Goal: Task Accomplishment & Management: Manage account settings

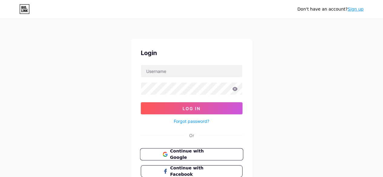
click at [179, 153] on span "Continue with Google" at bounding box center [195, 154] width 51 height 13
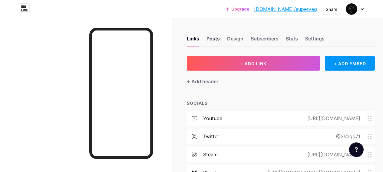
click at [218, 40] on div "Posts" at bounding box center [212, 40] width 13 height 11
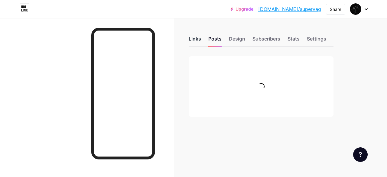
click at [199, 39] on div "Links" at bounding box center [195, 40] width 12 height 11
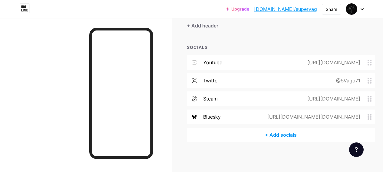
click at [278, 117] on div "https://bsky.app/profile/vagantico3d.bsky.social" at bounding box center [312, 116] width 110 height 7
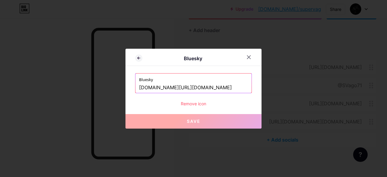
click at [182, 85] on input "bsky.app/profile/vagantico3d.bsky.social" at bounding box center [193, 88] width 109 height 10
click at [248, 54] on div at bounding box center [249, 57] width 11 height 11
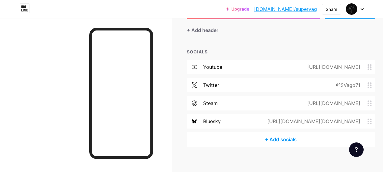
click at [369, 119] on circle at bounding box center [368, 120] width 2 height 2
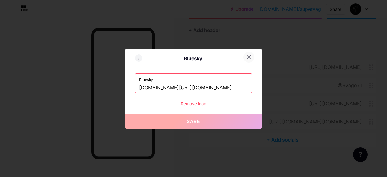
click at [249, 55] on icon at bounding box center [249, 57] width 5 height 5
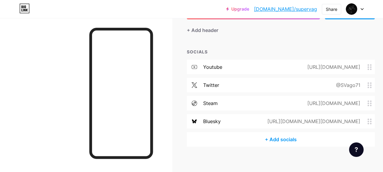
click at [202, 123] on span at bounding box center [195, 121] width 16 height 5
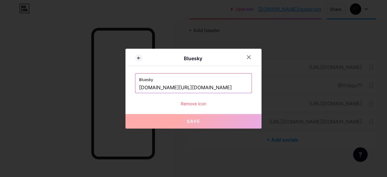
click at [167, 86] on input "bsky.app/profile/vagantico3d.bsky.social" at bounding box center [193, 88] width 109 height 10
click at [194, 104] on div "Remove icon" at bounding box center [193, 103] width 117 height 6
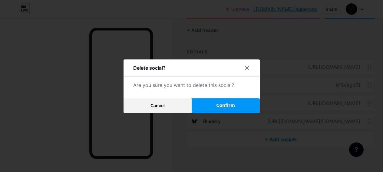
click at [219, 106] on button "Confirm" at bounding box center [225, 106] width 68 height 15
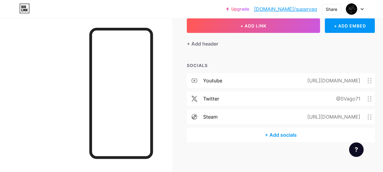
scroll to position [8, 0]
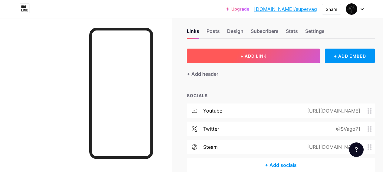
click at [242, 56] on button "+ ADD LINK" at bounding box center [253, 56] width 133 height 15
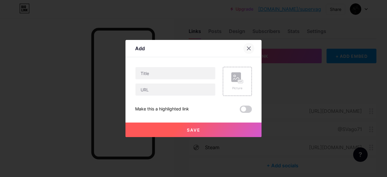
click at [250, 48] on icon at bounding box center [249, 48] width 5 height 5
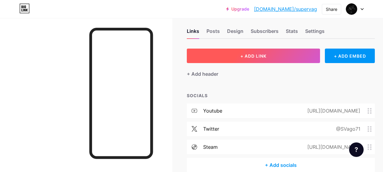
click at [237, 57] on button "+ ADD LINK" at bounding box center [253, 56] width 133 height 15
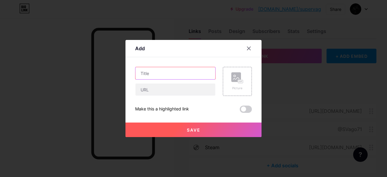
click at [184, 77] on input "text" at bounding box center [176, 73] width 80 height 12
click at [234, 81] on rect at bounding box center [236, 77] width 10 height 10
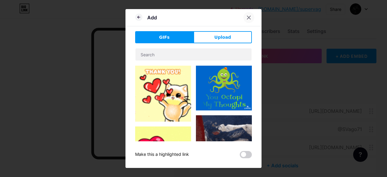
click at [250, 19] on icon at bounding box center [248, 17] width 3 height 3
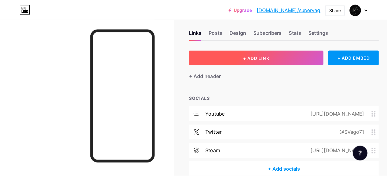
scroll to position [0, 0]
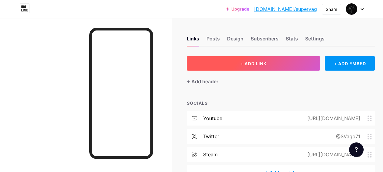
click at [250, 66] on span "+ ADD LINK" at bounding box center [253, 63] width 26 height 5
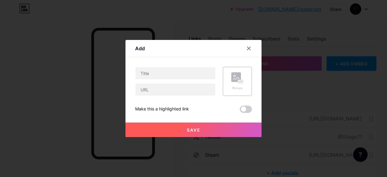
click at [248, 46] on icon at bounding box center [249, 48] width 5 height 5
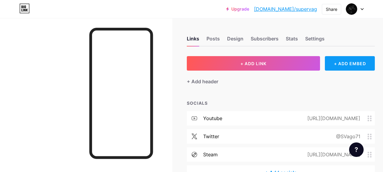
click at [346, 61] on div "+ ADD EMBED" at bounding box center [350, 63] width 50 height 15
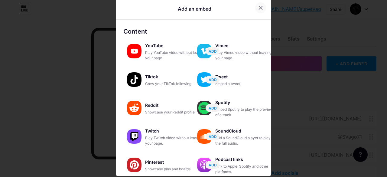
click at [259, 7] on icon at bounding box center [260, 7] width 3 height 3
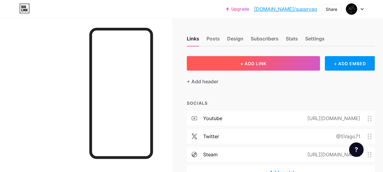
click at [241, 66] on button "+ ADD LINK" at bounding box center [253, 63] width 133 height 15
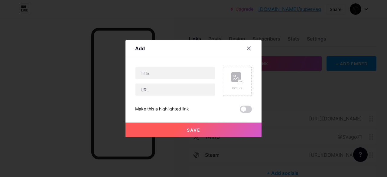
click at [233, 83] on icon at bounding box center [237, 77] width 12 height 11
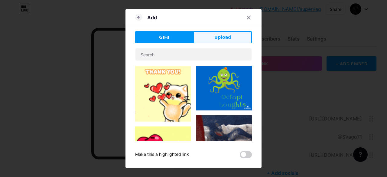
click at [210, 38] on button "Upload" at bounding box center [223, 37] width 58 height 12
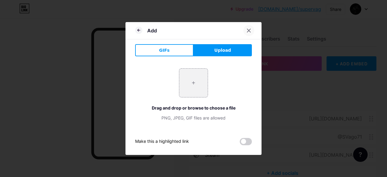
click at [251, 27] on div at bounding box center [249, 30] width 11 height 11
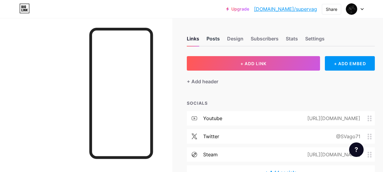
click at [220, 40] on div "Posts" at bounding box center [212, 40] width 13 height 11
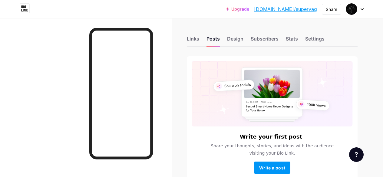
click at [224, 40] on div "Links Posts Design Subscribers Stats Settings" at bounding box center [272, 35] width 171 height 21
click at [235, 39] on div "Design" at bounding box center [235, 40] width 16 height 11
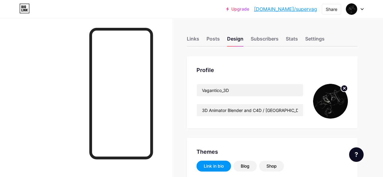
click at [307, 104] on div "Vagantico_3D 3D Animator Blender and C4D / Argentina / He / 18 Years" at bounding box center [271, 101] width 151 height 35
click at [327, 100] on img at bounding box center [330, 101] width 35 height 35
type input "#000000"
type input "#ffffff"
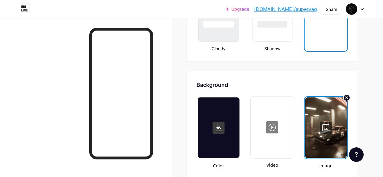
scroll to position [787, 0]
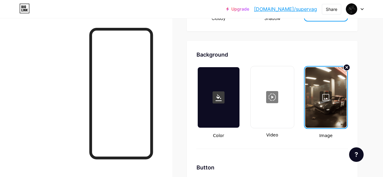
click at [320, 100] on div at bounding box center [325, 97] width 41 height 61
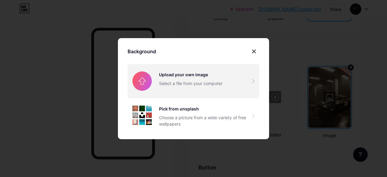
click at [164, 83] on input "file" at bounding box center [194, 81] width 132 height 34
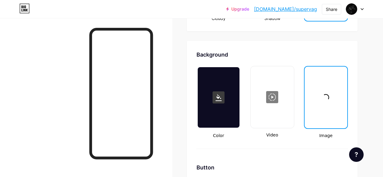
type input "#000000"
type input "#ffffff"
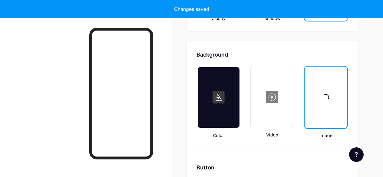
type input "#000000"
type input "#ffffff"
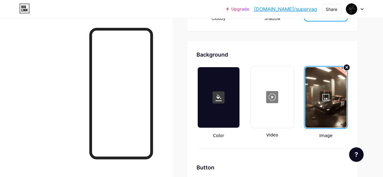
click at [326, 91] on div at bounding box center [325, 97] width 41 height 61
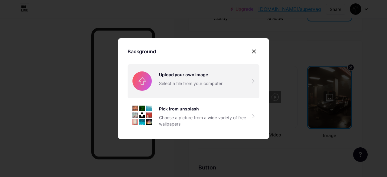
click at [165, 92] on input "file" at bounding box center [194, 81] width 132 height 34
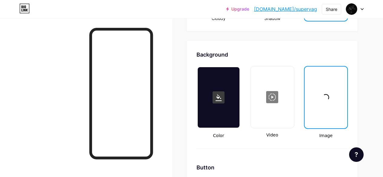
type input "#000000"
type input "#ffffff"
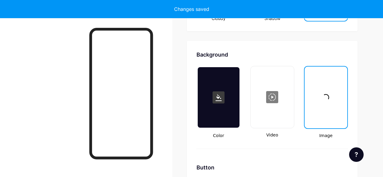
type input "#000000"
type input "#ffffff"
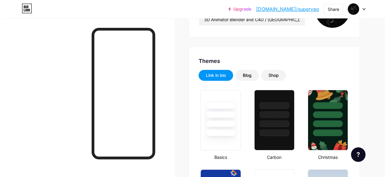
scroll to position [0, 0]
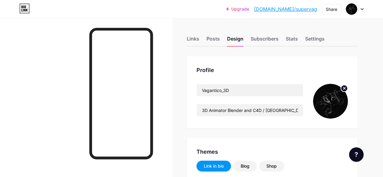
click at [335, 94] on img at bounding box center [330, 101] width 35 height 35
click at [332, 100] on img at bounding box center [330, 101] width 35 height 35
click at [343, 88] on icon at bounding box center [344, 88] width 2 height 2
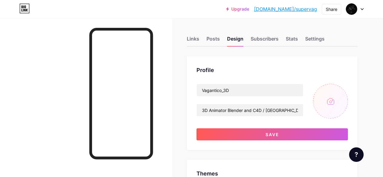
click at [324, 106] on input "file" at bounding box center [330, 101] width 35 height 35
type input "C:\fakepath\Vago_M60_(EDIT).png"
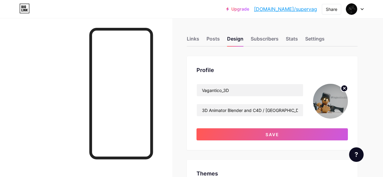
click at [343, 88] on circle at bounding box center [344, 88] width 7 height 7
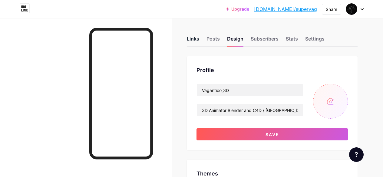
click at [192, 41] on div "Links" at bounding box center [193, 40] width 12 height 11
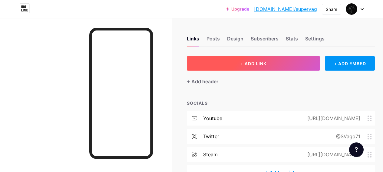
click at [282, 64] on button "+ ADD LINK" at bounding box center [253, 63] width 133 height 15
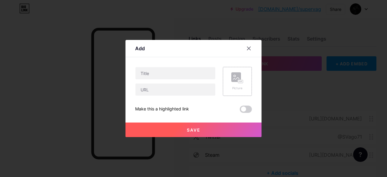
click at [234, 89] on div "Picture" at bounding box center [237, 88] width 12 height 5
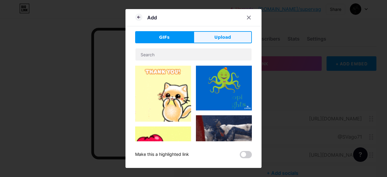
click at [213, 35] on button "Upload" at bounding box center [223, 37] width 58 height 12
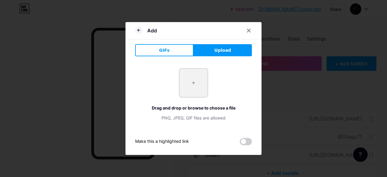
click at [203, 87] on input "file" at bounding box center [193, 83] width 28 height 28
type input "C:\fakepath\889091.png"
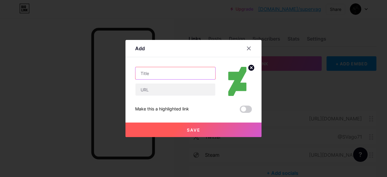
click at [180, 76] on input "text" at bounding box center [176, 73] width 80 height 12
click at [159, 77] on input "text" at bounding box center [176, 73] width 80 height 12
paste input "deviantart"
click at [144, 73] on input "deviantart" at bounding box center [176, 73] width 80 height 12
type input "Deviantart"
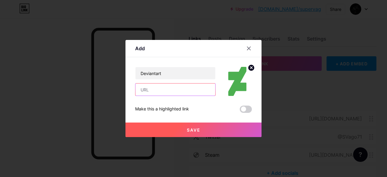
click at [161, 86] on input "text" at bounding box center [176, 89] width 80 height 12
click at [169, 89] on input "text" at bounding box center [176, 89] width 80 height 12
paste input "https://www.deviantart.com/vagantico3d"
type input "https://www.deviantart.com/vagantico3d"
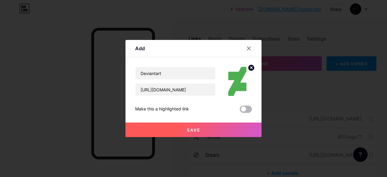
click at [250, 110] on span at bounding box center [246, 109] width 12 height 7
click at [240, 111] on input "checkbox" at bounding box center [240, 111] width 0 height 0
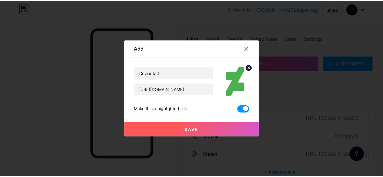
scroll to position [0, 0]
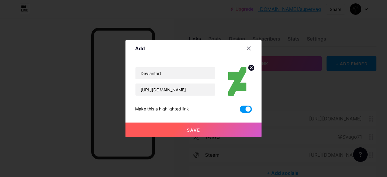
click at [250, 110] on span at bounding box center [246, 109] width 12 height 7
click at [240, 111] on input "checkbox" at bounding box center [240, 111] width 0 height 0
click at [250, 110] on span at bounding box center [246, 109] width 12 height 7
click at [240, 111] on input "checkbox" at bounding box center [240, 111] width 0 height 0
click at [213, 129] on button "Save" at bounding box center [194, 130] width 136 height 15
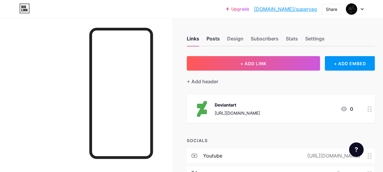
click at [212, 41] on div "Posts" at bounding box center [212, 40] width 13 height 11
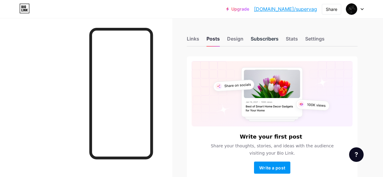
click at [262, 38] on div "Subscribers" at bounding box center [264, 40] width 28 height 11
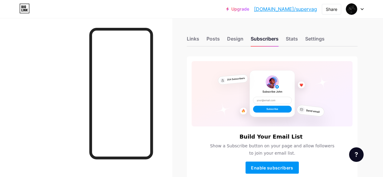
click at [286, 37] on div "Links Posts Design Subscribers Stats Settings" at bounding box center [272, 35] width 171 height 21
drag, startPoint x: 253, startPoint y: 37, endPoint x: 247, endPoint y: 37, distance: 5.5
click at [251, 37] on div "Links Posts Design Subscribers Stats Settings" at bounding box center [272, 35] width 171 height 21
click at [243, 37] on div "Design" at bounding box center [235, 40] width 16 height 11
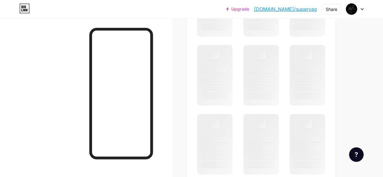
scroll to position [454, 0]
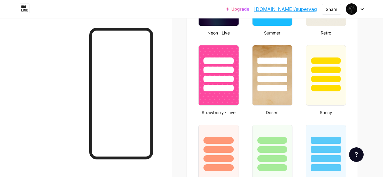
type input "#000000"
type input "#ffffff"
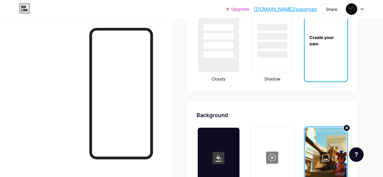
scroll to position [847, 0]
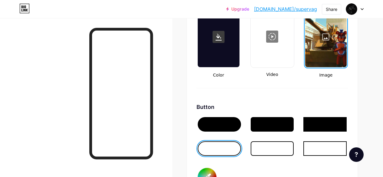
click at [326, 54] on div at bounding box center [325, 37] width 41 height 61
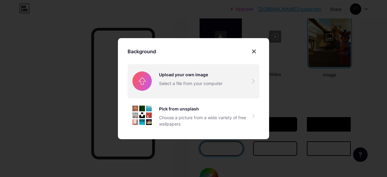
click at [172, 81] on input "file" at bounding box center [194, 81] width 132 height 34
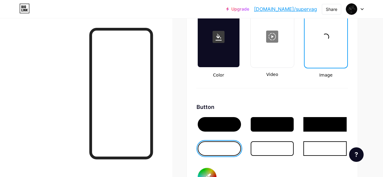
type input "#000000"
type input "#ffffff"
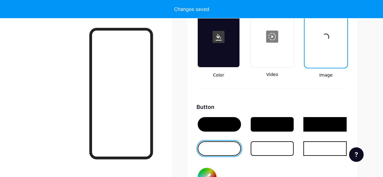
type input "#000000"
type input "#ffffff"
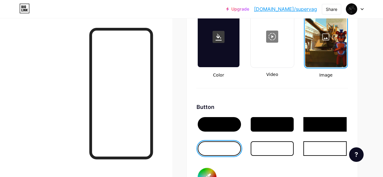
type input "#000000"
type input "#ffffff"
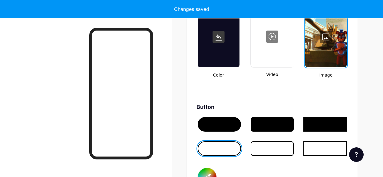
type input "#000000"
type input "#ffffff"
